Goal: Download file/media

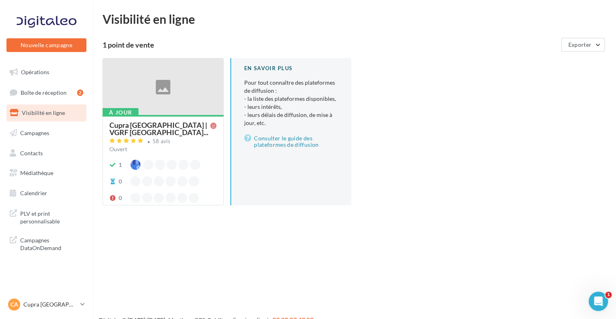
click at [51, 164] on ul "Opérations Boîte de réception 2 Visibilité en ligne Campagnes Contacts Mes cibl…" at bounding box center [46, 133] width 86 height 145
click at [52, 166] on link "Médiathèque" at bounding box center [46, 173] width 83 height 17
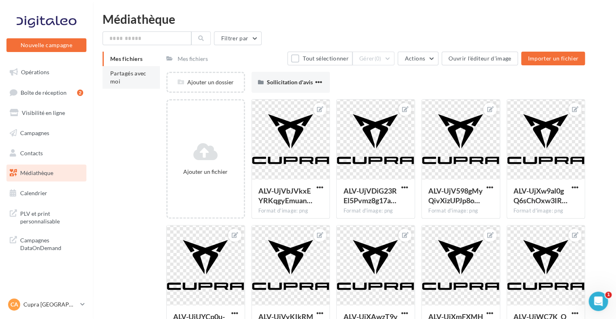
click at [126, 80] on li "Partagés avec moi" at bounding box center [131, 77] width 57 height 23
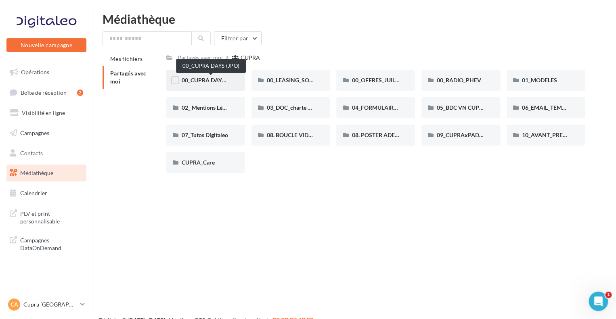
click at [213, 78] on span "00_CUPRA DAYS (JPO)" at bounding box center [211, 80] width 59 height 7
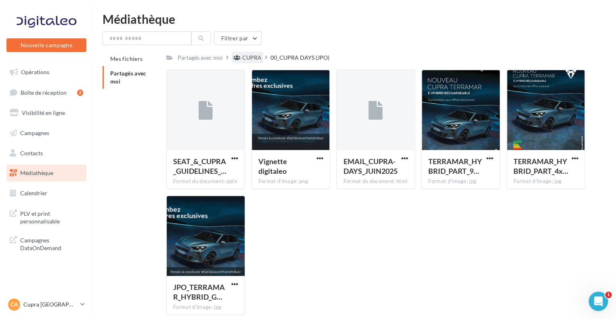
click at [251, 60] on div "CUPRA" at bounding box center [251, 58] width 19 height 8
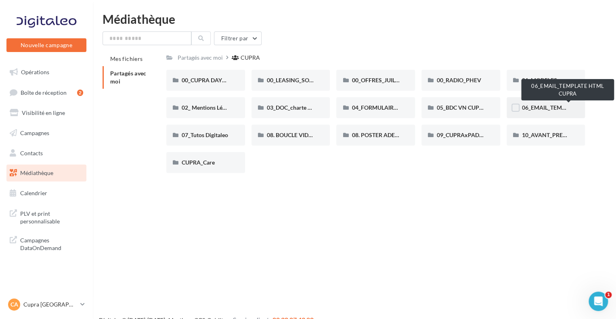
click at [546, 108] on span "06_EMAIL_TEMPLATE HTML CUPRA" at bounding box center [569, 107] width 94 height 7
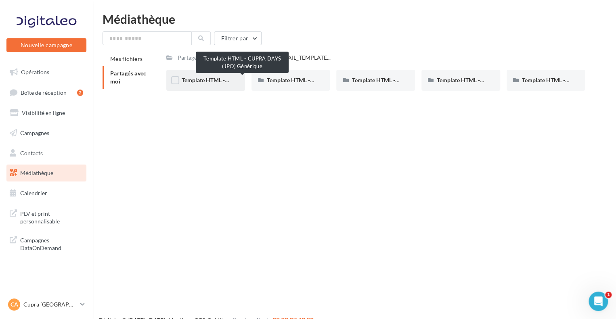
click at [203, 77] on span "Template HTML - CUPRA DAYS (JPO) Générique" at bounding box center [243, 80] width 122 height 7
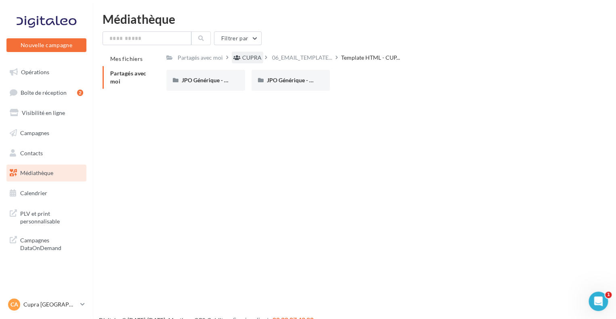
click at [246, 56] on div "CUPRA" at bounding box center [251, 58] width 19 height 8
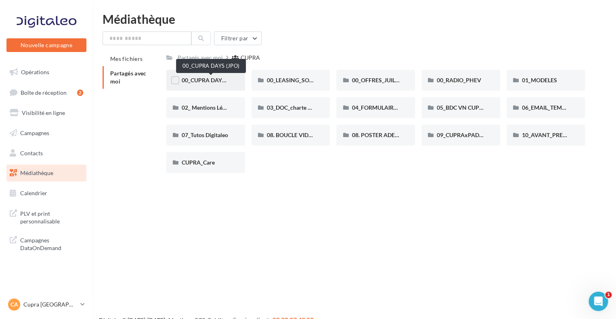
click at [216, 82] on span "00_CUPRA DAYS (JPO)" at bounding box center [211, 80] width 59 height 7
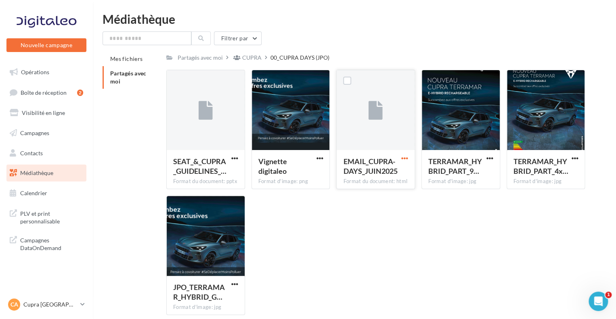
click at [402, 155] on span "button" at bounding box center [404, 158] width 7 height 7
click at [374, 175] on button "Télécharger" at bounding box center [369, 174] width 81 height 21
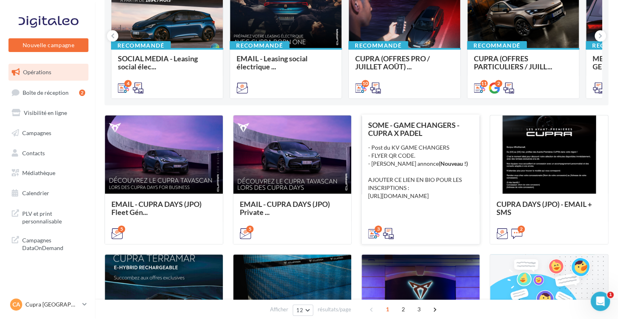
scroll to position [121, 0]
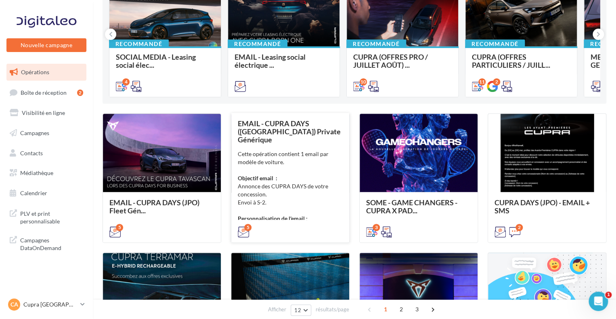
click at [270, 206] on div "Cette opération contient 1 email par modèle de voiture. Objectif email : Annonc…" at bounding box center [290, 186] width 105 height 73
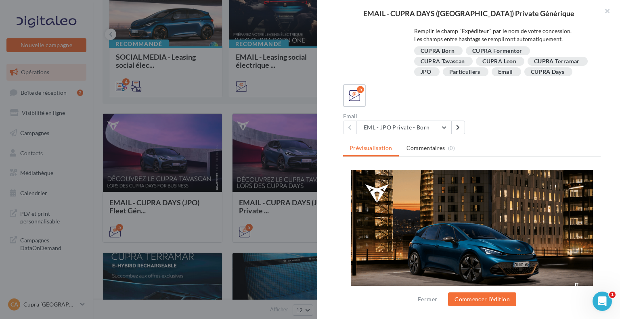
scroll to position [83, 0]
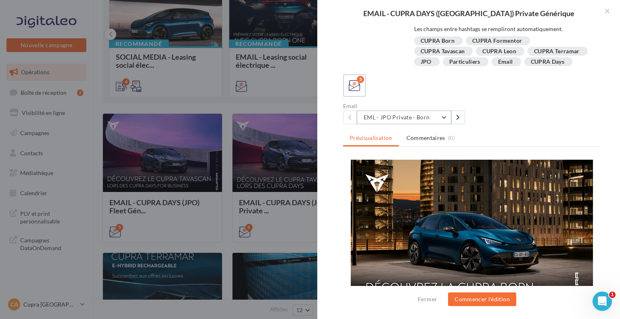
click at [439, 117] on button "EML - JPO Private - Born" at bounding box center [404, 118] width 94 height 14
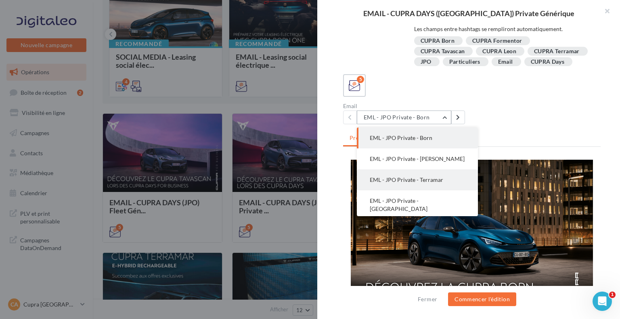
scroll to position [16, 0]
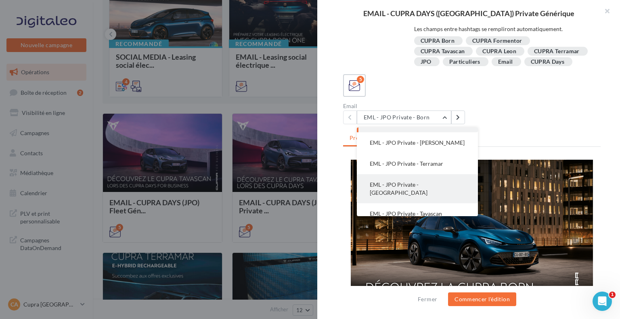
click at [428, 188] on span "EML - JPO Private - Formentor" at bounding box center [399, 188] width 58 height 15
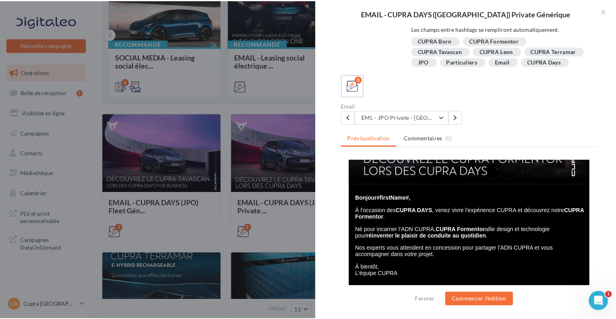
scroll to position [36, 0]
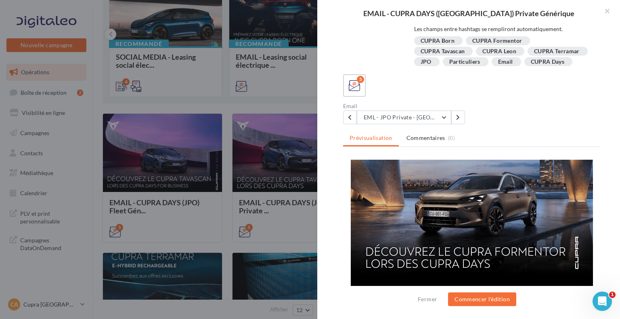
click at [159, 103] on div at bounding box center [310, 159] width 620 height 319
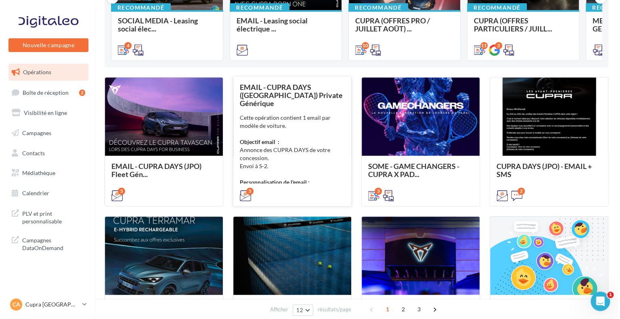
scroll to position [161, 0]
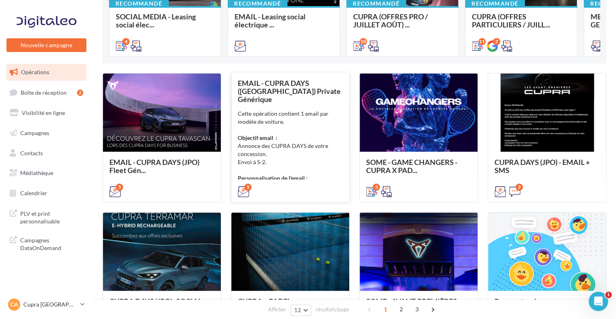
click at [270, 164] on div "Cette opération contient 1 email par modèle de voiture. Objectif email : Annonc…" at bounding box center [290, 146] width 105 height 73
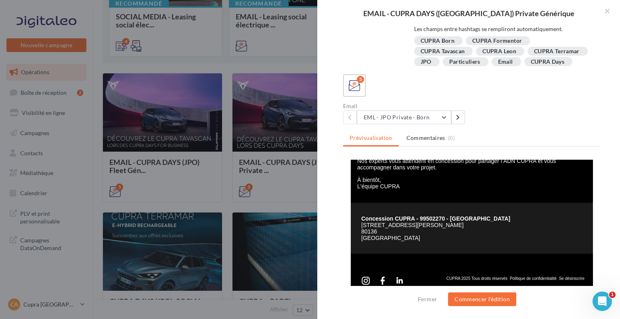
scroll to position [279, 0]
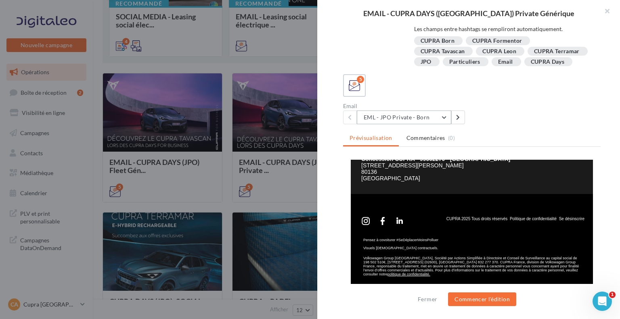
click at [407, 117] on button "EML - JPO Private - Born" at bounding box center [404, 118] width 94 height 14
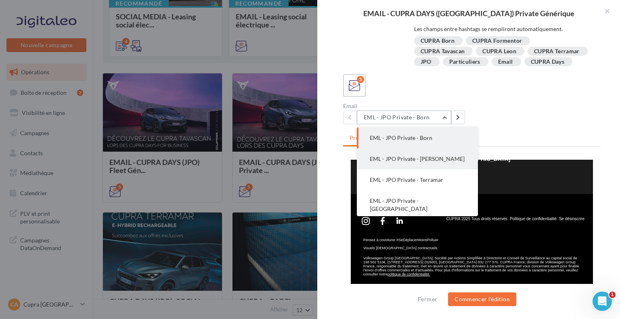
scroll to position [16, 0]
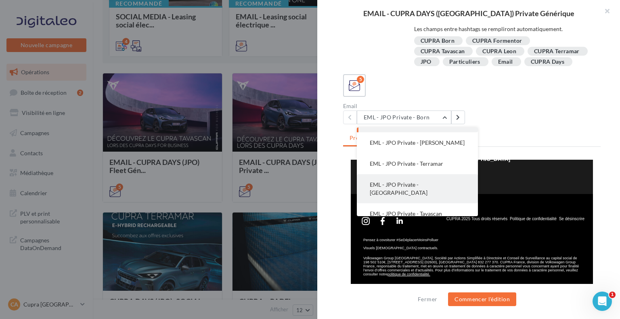
click at [433, 189] on button "EML - JPO Private - Formentor" at bounding box center [417, 188] width 121 height 29
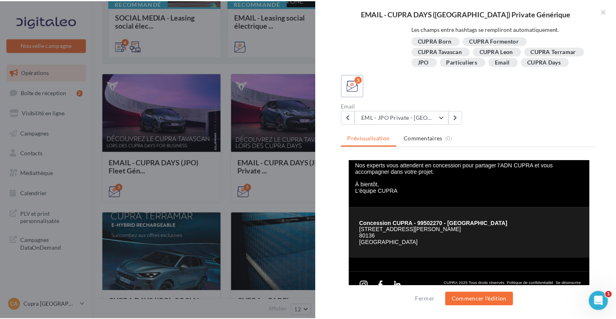
scroll to position [278, 0]
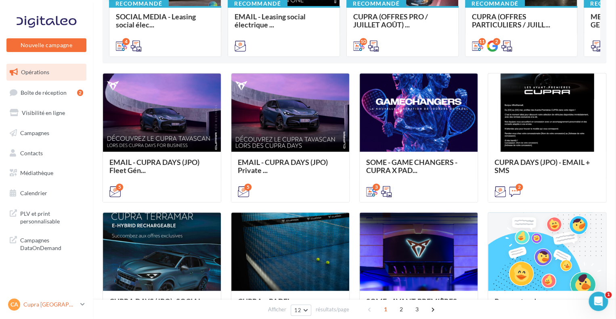
click at [62, 306] on p "Cupra [GEOGRAPHIC_DATA]" at bounding box center [50, 305] width 54 height 8
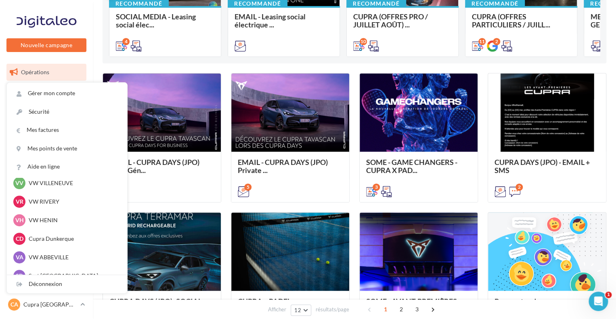
scroll to position [297, 0]
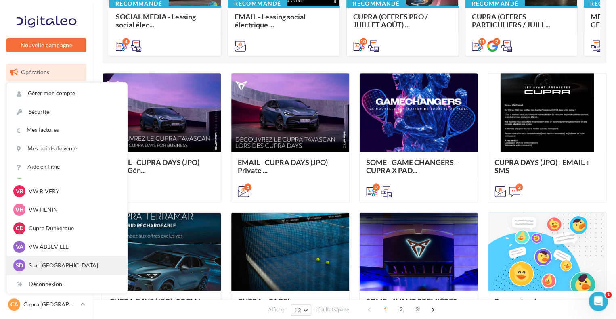
click at [57, 267] on p "Seat Dunkerque" at bounding box center [73, 266] width 89 height 8
